Goal: Information Seeking & Learning: Learn about a topic

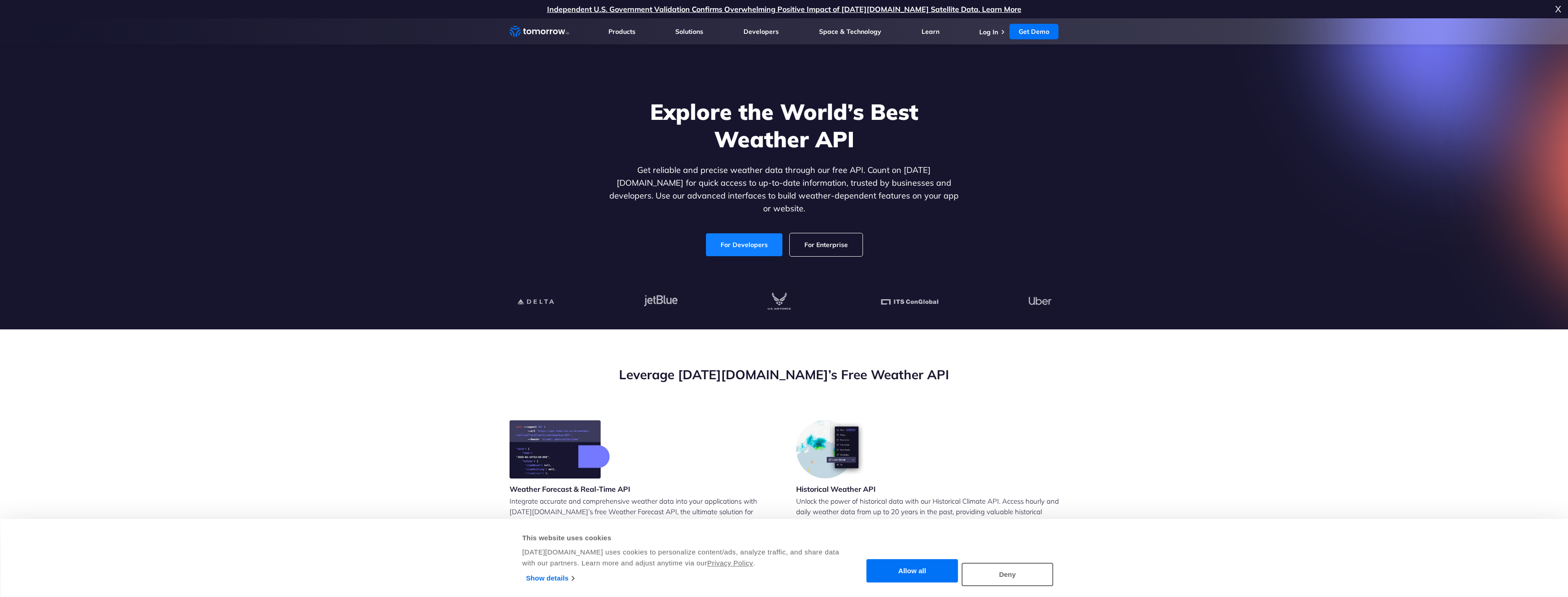
click at [757, 237] on link "For Developers" at bounding box center [744, 245] width 76 height 23
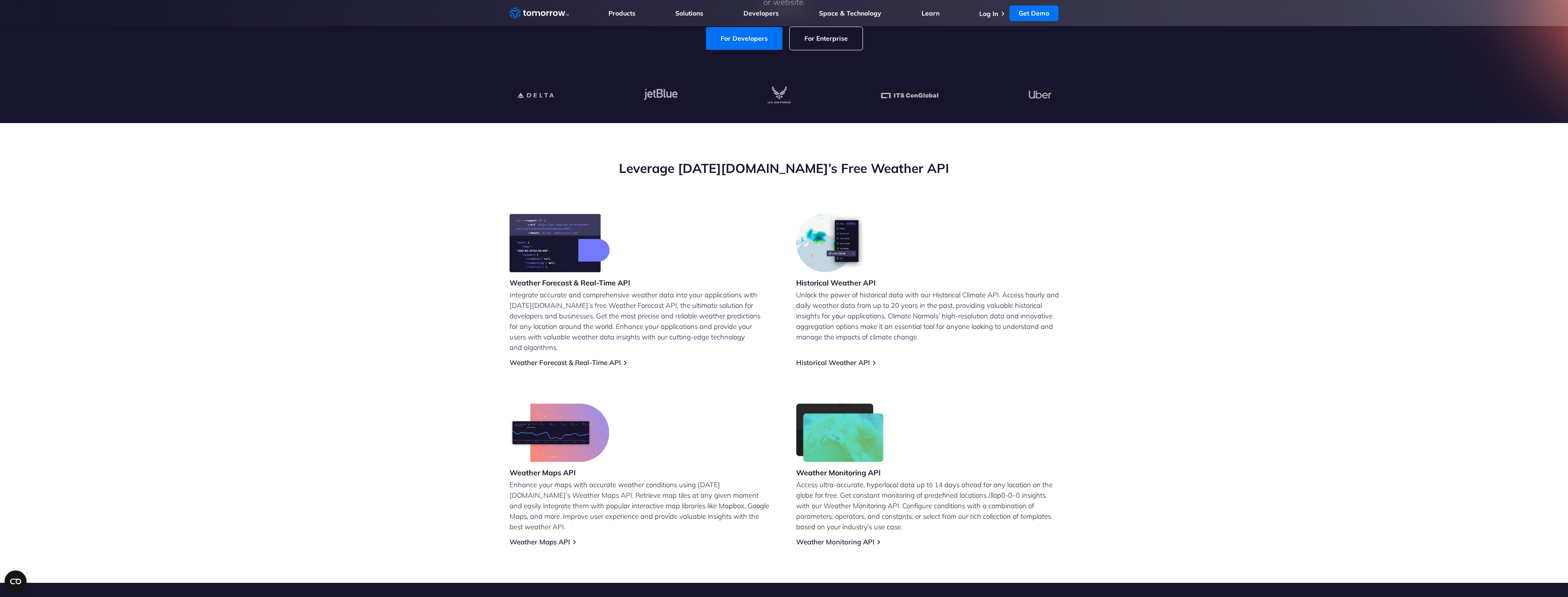
scroll to position [275, 0]
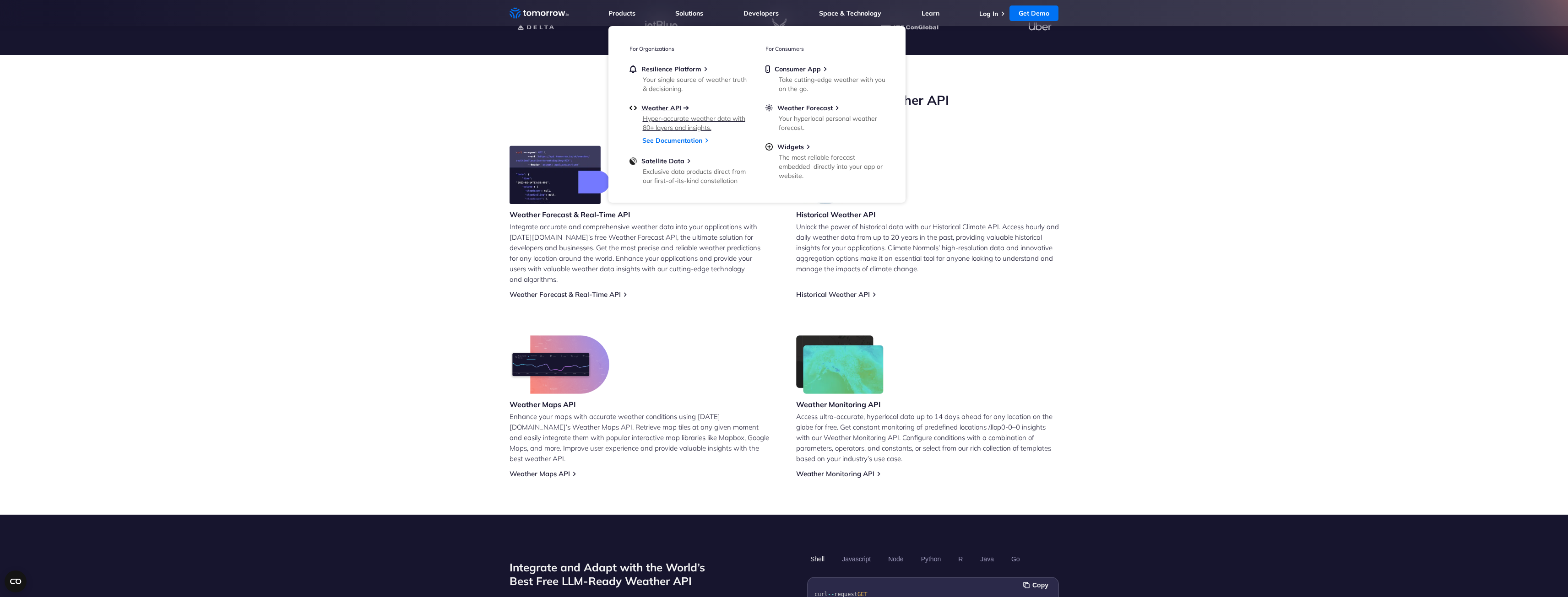
click at [670, 108] on span "Weather API" at bounding box center [662, 108] width 40 height 9
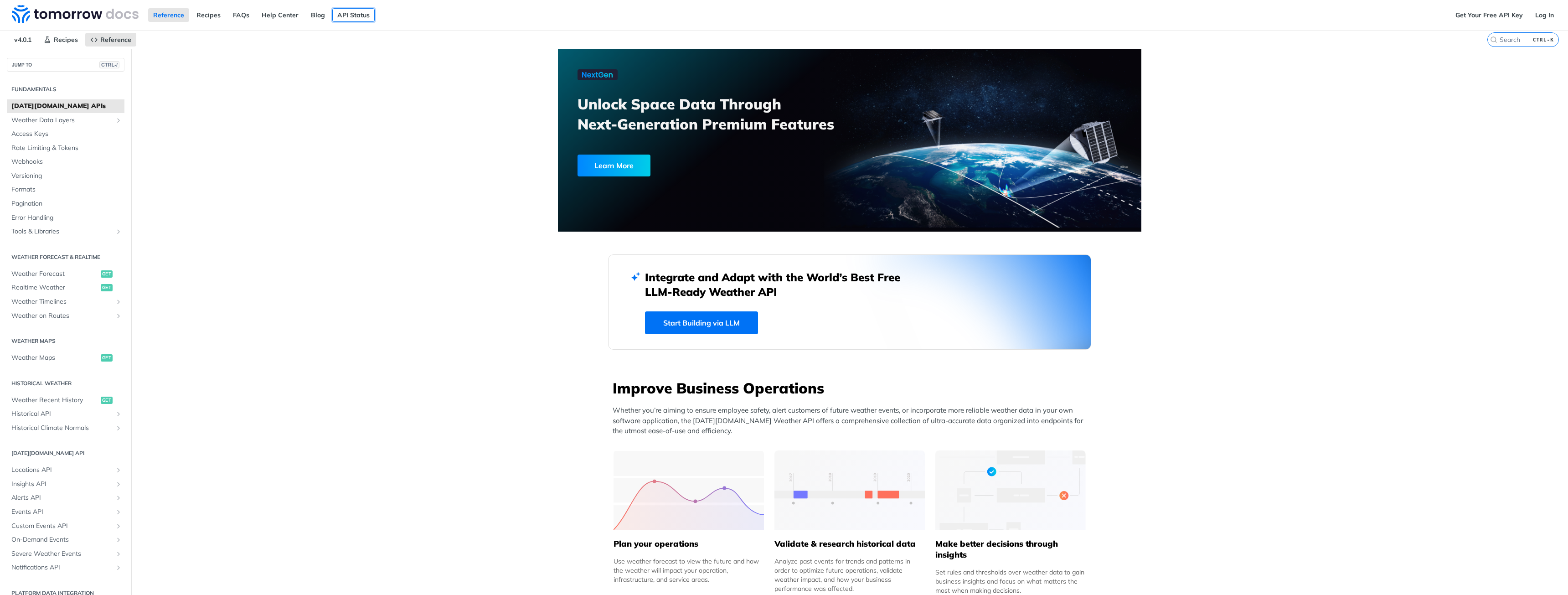
click at [352, 16] on link "API Status" at bounding box center [354, 15] width 43 height 14
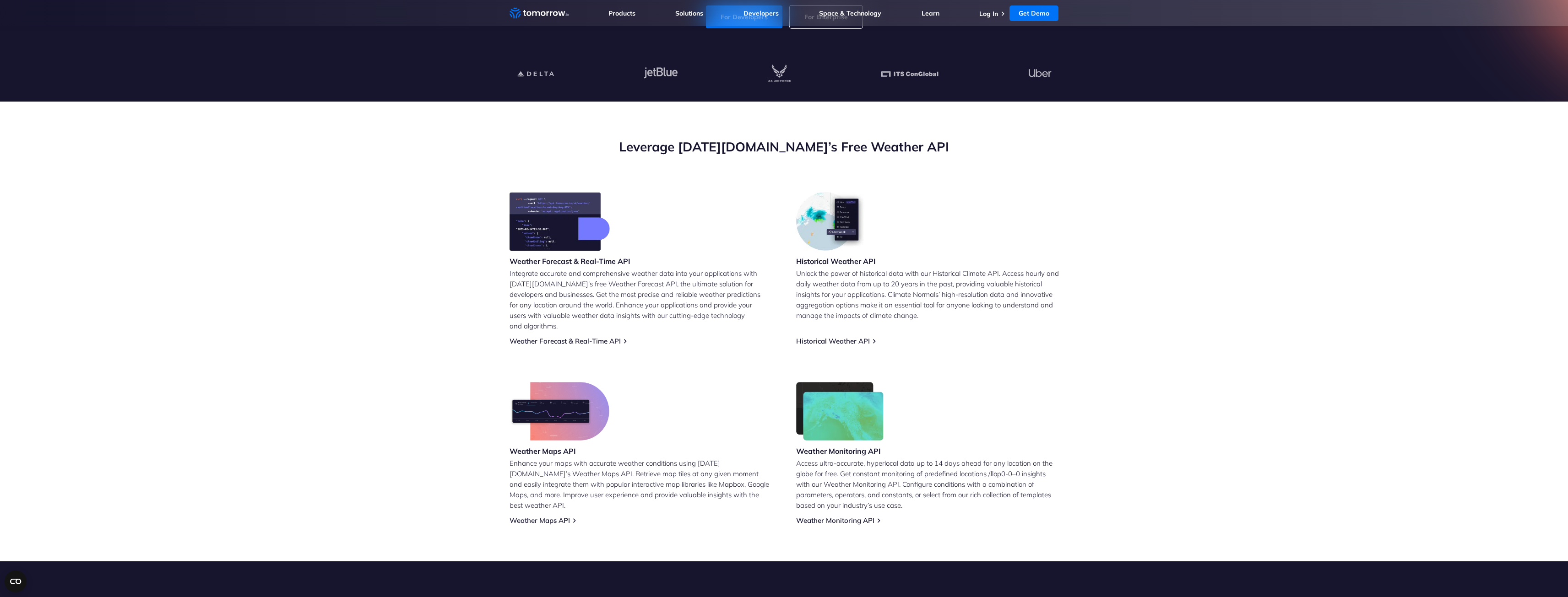
scroll to position [229, 0]
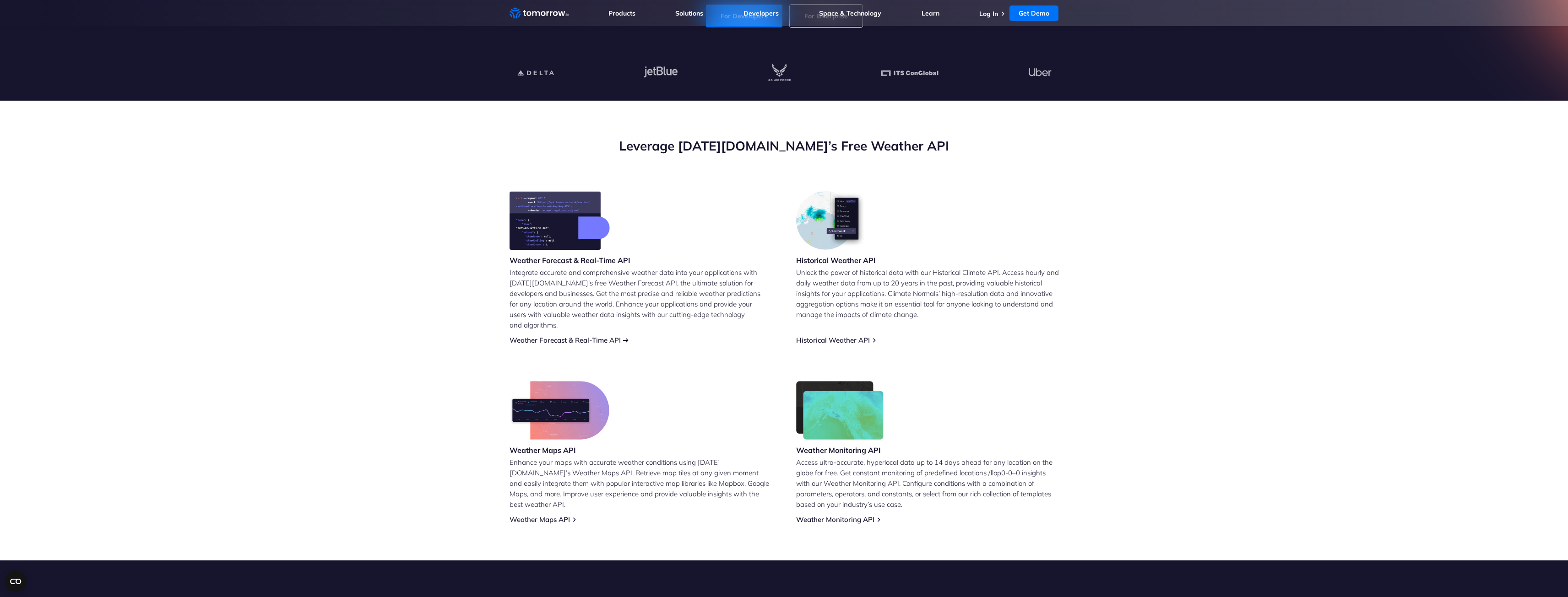
click at [607, 336] on link "Weather Forecast & Real-Time API" at bounding box center [565, 340] width 111 height 9
click at [617, 336] on link "Weather Forecast & Real-Time API" at bounding box center [565, 340] width 111 height 9
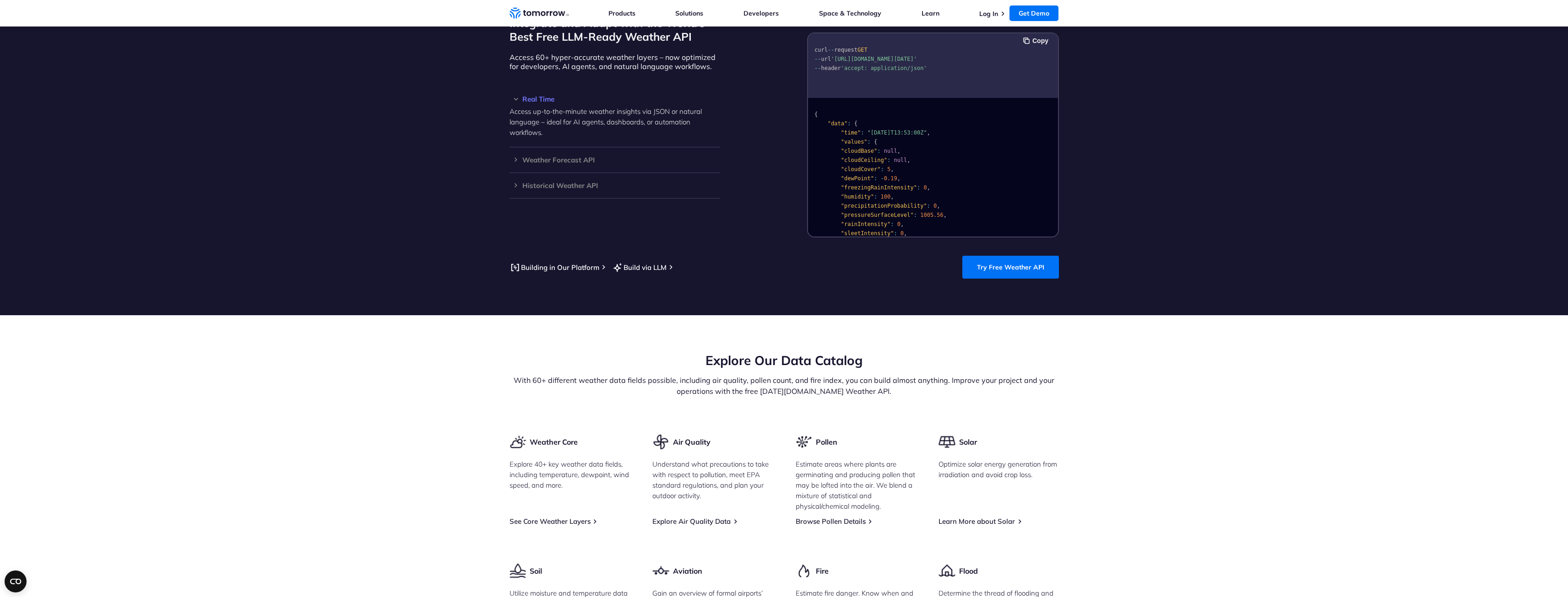
scroll to position [824, 0]
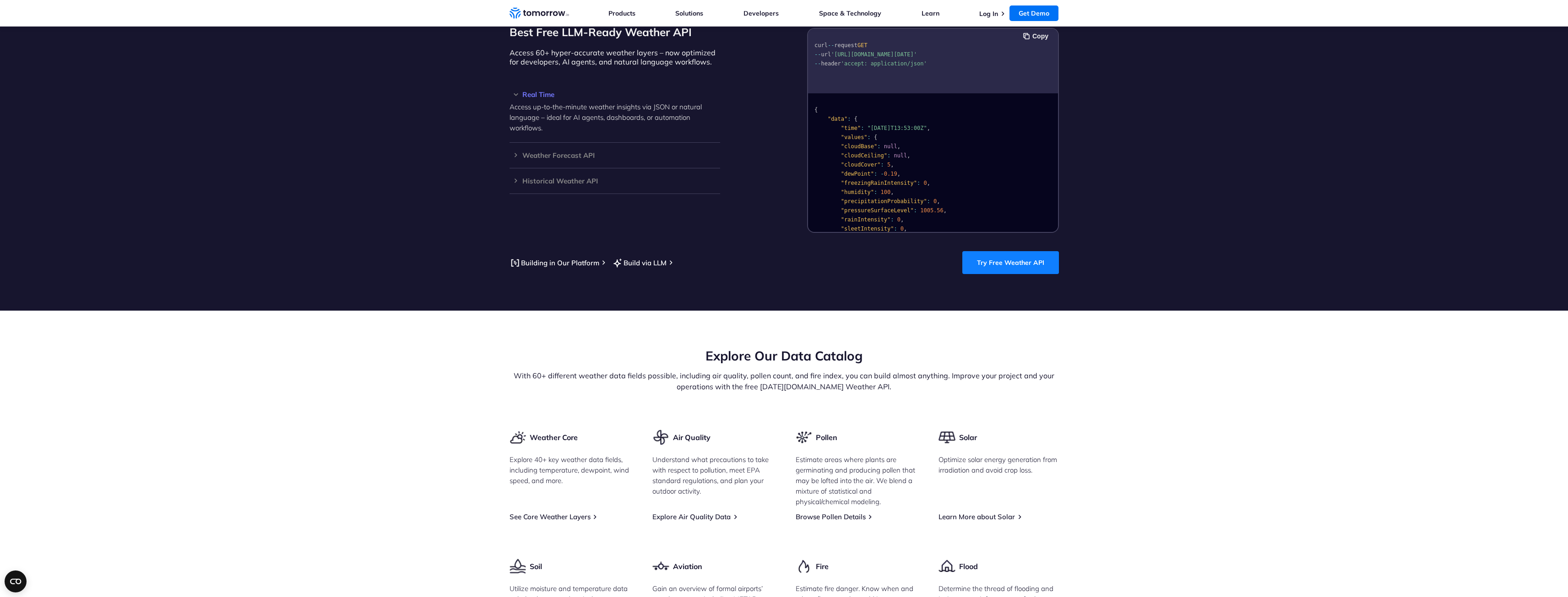
click at [1028, 251] on link "Try Free Weather API" at bounding box center [1010, 262] width 96 height 23
